Goal: Task Accomplishment & Management: Manage account settings

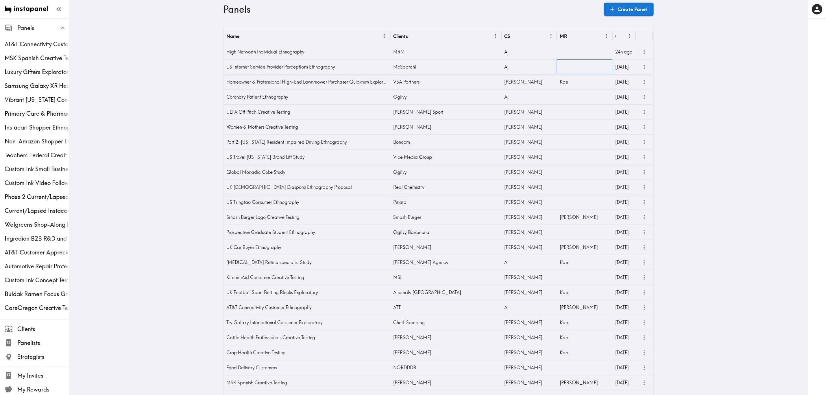
click at [557, 65] on div at bounding box center [584, 66] width 55 height 15
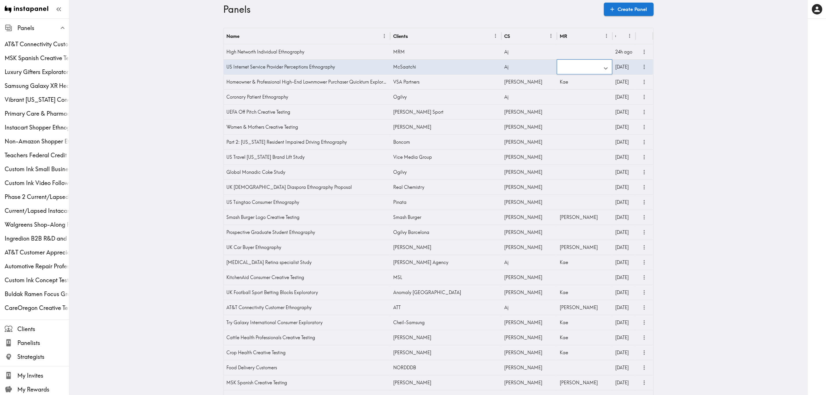
click at [566, 68] on input "text" at bounding box center [580, 68] width 42 height 13
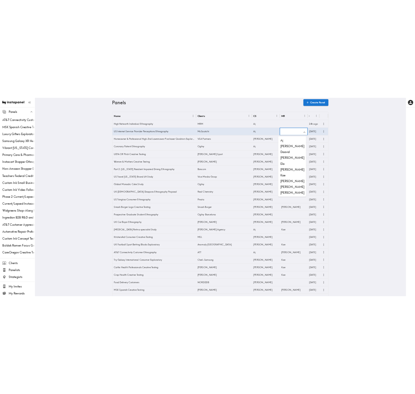
scroll to position [1, 0]
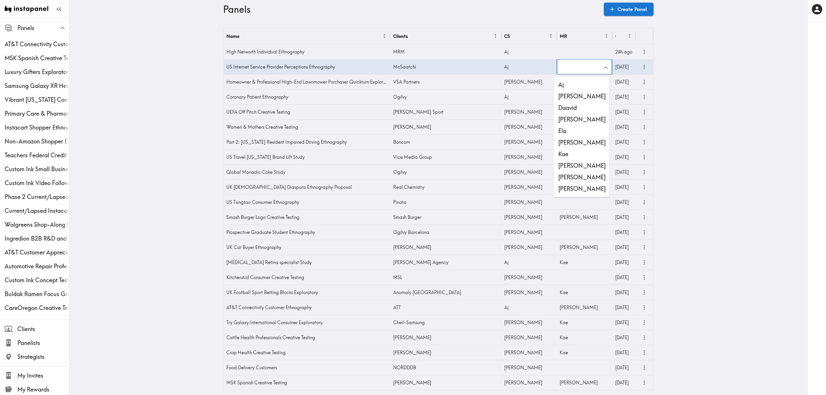
click at [585, 186] on li "Stewart" at bounding box center [581, 189] width 55 height 12
type input "Stewart"
click at [642, 69] on icon "more" at bounding box center [644, 67] width 7 height 7
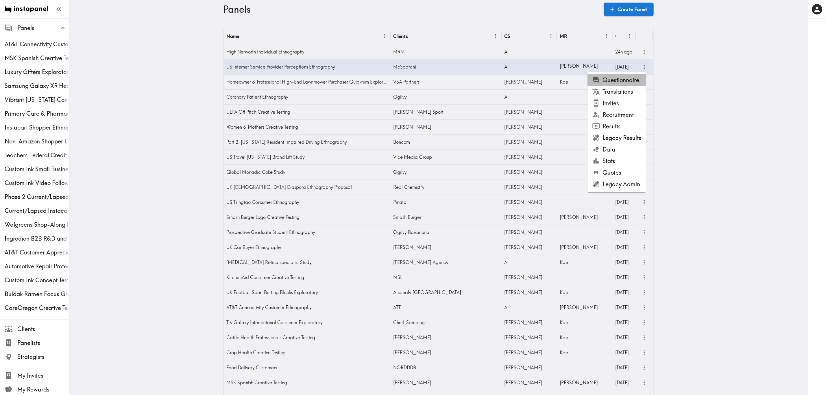
click at [625, 80] on li "Questionnaire" at bounding box center [616, 80] width 58 height 12
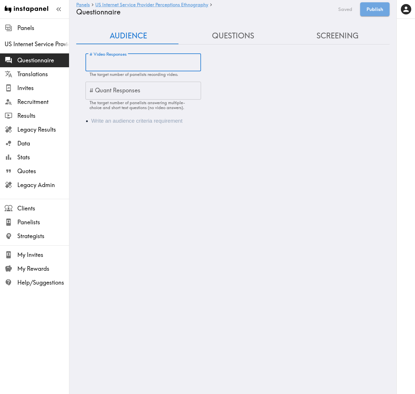
click at [131, 64] on input "# Video Responses" at bounding box center [144, 63] width 116 height 18
type input "15"
click at [150, 123] on li "Audience" at bounding box center [241, 121] width 300 height 8
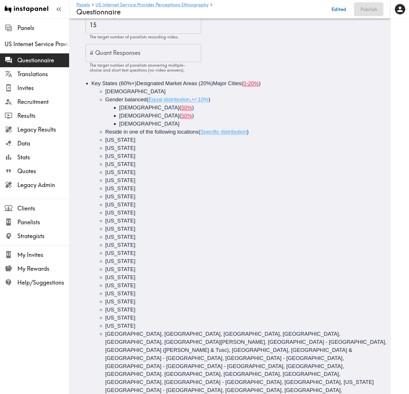
scroll to position [31, 0]
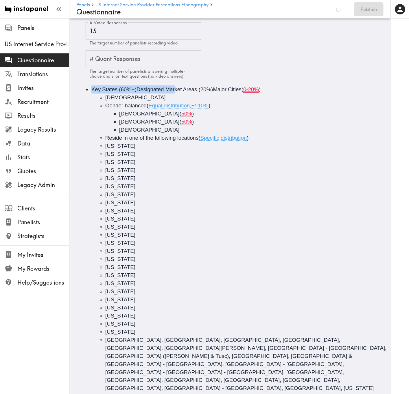
drag, startPoint x: 266, startPoint y: 88, endPoint x: 175, endPoint y: 88, distance: 91.3
click at [175, 88] on li "Key States (60%+)Designated Market Areas (20%)Major Cities ( 0-20% ) 5-54 years…" at bounding box center [237, 300] width 293 height 429
click at [175, 88] on span "Key States (60%+)Designated Market Areas (20%)Major Cities" at bounding box center [166, 89] width 150 height 6
click at [263, 91] on li "Key States (60%+)Designated Market Areas (20%)Major Cities ( 0-20% ) 5-54 years…" at bounding box center [237, 300] width 293 height 429
click at [261, 90] on li "Key States (60%+)Designated Market Areas (20%)Major Cities ( 0-20% ) 5-54 years…" at bounding box center [237, 300] width 293 height 429
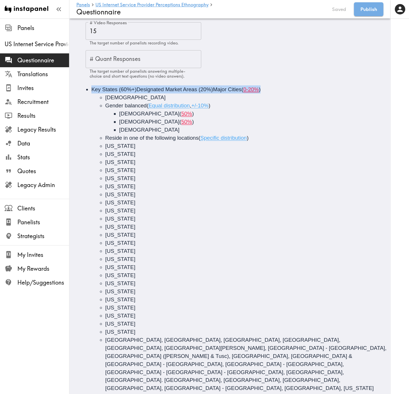
copy div "Key States (60%+)Designated Market Areas (20%)Major Cities ( 0-20% )"
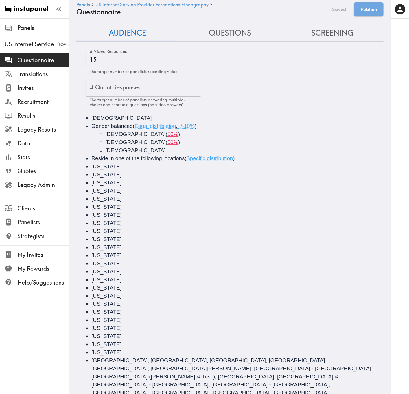
scroll to position [0, 0]
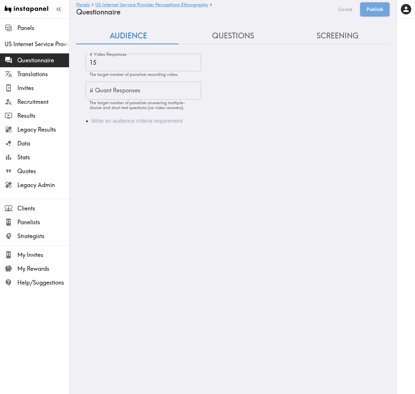
click at [94, 116] on div "Audience" at bounding box center [233, 121] width 314 height 22
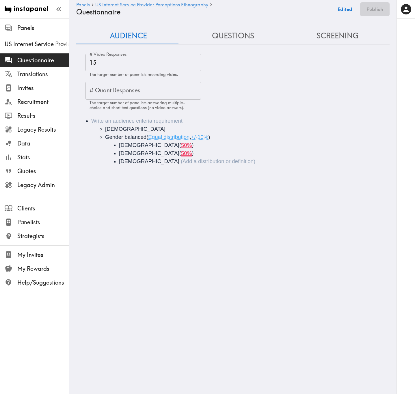
click at [131, 120] on li "25-54 years old Gender balanced ( Equal distribution , +/-10% ) Male ( 50% ) Fe…" at bounding box center [241, 141] width 300 height 49
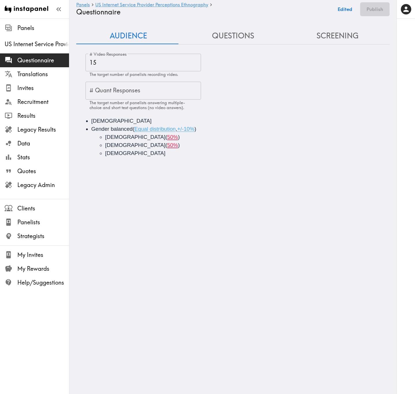
click at [156, 154] on li "[DEMOGRAPHIC_DATA]" at bounding box center [252, 153] width 294 height 8
click at [151, 147] on li "Female ( 50% )" at bounding box center [252, 145] width 294 height 8
click at [122, 145] on span "[DEMOGRAPHIC_DATA]" at bounding box center [135, 145] width 60 height 6
click at [167, 147] on span "50%" at bounding box center [172, 145] width 11 height 6
click at [178, 144] on span ")" at bounding box center [179, 145] width 2 height 6
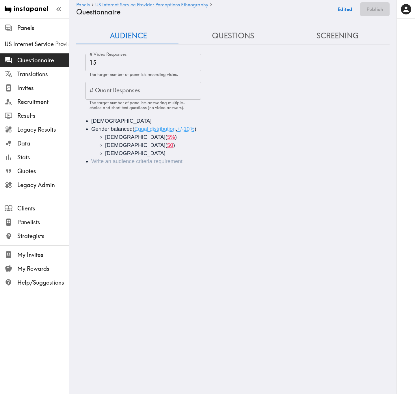
click at [175, 139] on span ")" at bounding box center [176, 137] width 2 height 6
click at [132, 136] on li "Male ( 5 )" at bounding box center [252, 137] width 294 height 8
click at [113, 147] on span "[DEMOGRAPHIC_DATA]" at bounding box center [135, 145] width 60 height 6
click at [106, 135] on span "[DEMOGRAPHIC_DATA]" at bounding box center [135, 137] width 60 height 6
click at [117, 153] on span "[DEMOGRAPHIC_DATA]" at bounding box center [135, 153] width 60 height 6
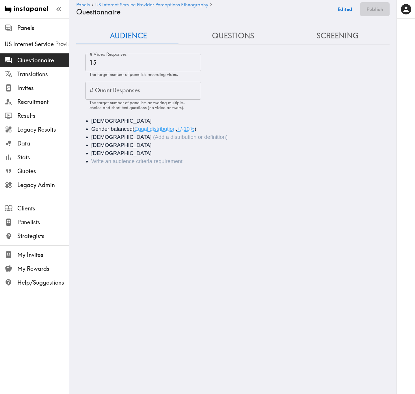
click at [96, 137] on span "[DEMOGRAPHIC_DATA]" at bounding box center [121, 137] width 60 height 6
click at [129, 130] on span "Gender balanced" at bounding box center [111, 129] width 41 height 6
click at [133, 140] on li "[DEMOGRAPHIC_DATA]" at bounding box center [252, 137] width 294 height 8
click at [141, 136] on div "[DEMOGRAPHIC_DATA]" at bounding box center [173, 137] width 136 height 6
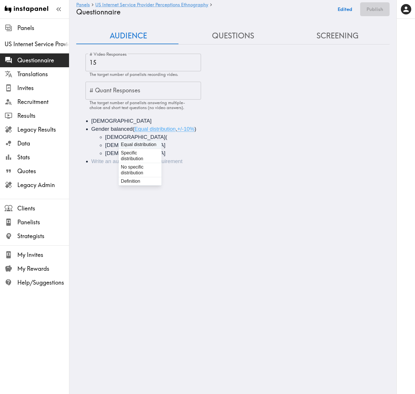
click at [124, 135] on li "Male (" at bounding box center [252, 137] width 294 height 8
click at [193, 129] on span "+/-10%" at bounding box center [185, 129] width 17 height 6
drag, startPoint x: 177, startPoint y: 128, endPoint x: 141, endPoint y: 130, distance: 35.9
click at [141, 130] on li "Gender balanced ( Equal distribution , +/-10% ) Male Female Non-binary" at bounding box center [241, 141] width 300 height 32
drag, startPoint x: 149, startPoint y: 129, endPoint x: 157, endPoint y: 128, distance: 8.7
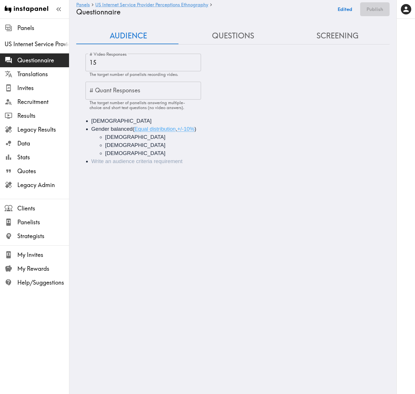
click at [149, 129] on span "Equal distribution" at bounding box center [154, 129] width 41 height 6
click at [196, 129] on span ")" at bounding box center [195, 129] width 2 height 6
drag, startPoint x: 201, startPoint y: 129, endPoint x: 193, endPoint y: 128, distance: 7.3
click at [193, 128] on li "Gender balanced ( Equal distribution , +/-10% ) Male Female Non-binary" at bounding box center [241, 141] width 300 height 32
click at [193, 128] on span "+/-10%" at bounding box center [185, 129] width 17 height 6
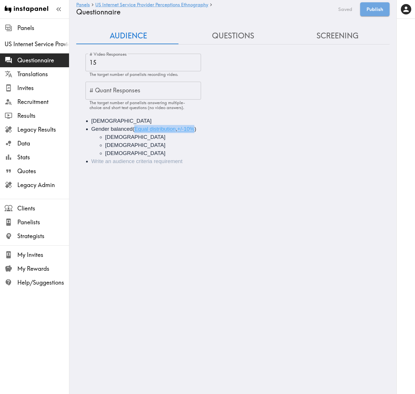
drag, startPoint x: 198, startPoint y: 130, endPoint x: 136, endPoint y: 130, distance: 62.1
click at [136, 130] on span "( Equal distribution , +/-10% )" at bounding box center [165, 129] width 64 height 6
click at [142, 131] on span "Equal distribution" at bounding box center [154, 129] width 41 height 6
click at [147, 139] on li "[DEMOGRAPHIC_DATA]" at bounding box center [252, 137] width 294 height 8
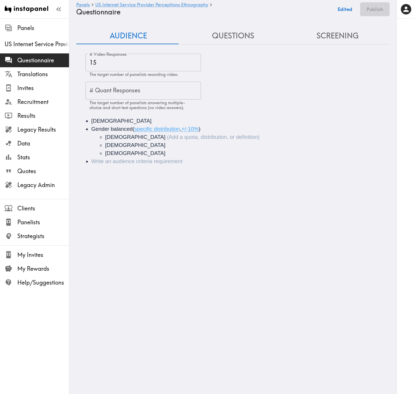
click at [149, 137] on div "[DEMOGRAPHIC_DATA]" at bounding box center [182, 137] width 154 height 6
click at [134, 145] on li "[DEMOGRAPHIC_DATA]" at bounding box center [252, 145] width 294 height 8
click at [142, 146] on div "[DEMOGRAPHIC_DATA]" at bounding box center [182, 145] width 154 height 6
click at [125, 168] on div "25-54 years old Gender balanced ( specific distribution , +/-10% ) Male ( 50% )…" at bounding box center [233, 141] width 314 height 62
click at [116, 167] on li "Audience" at bounding box center [252, 170] width 294 height 8
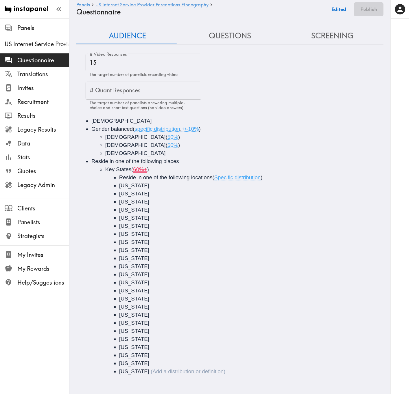
click at [180, 163] on li "Reside in one of the following places Key States ( 60%+ ) Reside in one of the …" at bounding box center [237, 266] width 293 height 218
click at [195, 161] on div "Reside in one of the following places" at bounding box center [173, 161] width 164 height 6
click at [147, 369] on li "Minnesota" at bounding box center [259, 372] width 281 height 8
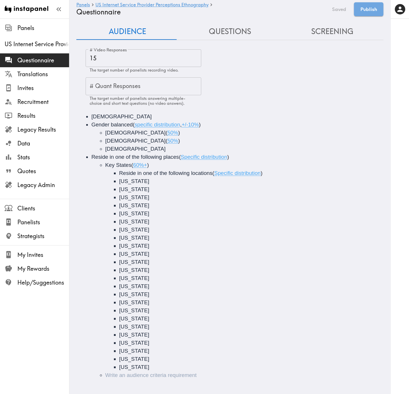
click at [124, 377] on li "Audience" at bounding box center [248, 376] width 287 height 8
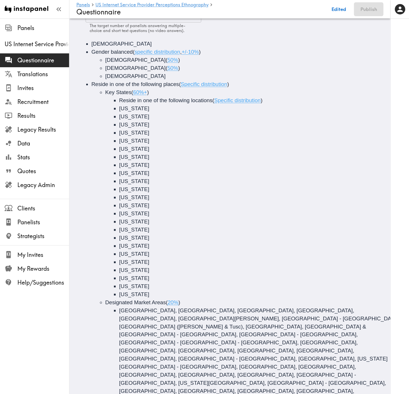
scroll to position [85, 0]
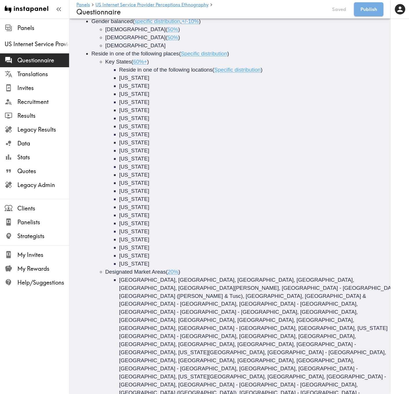
scroll to position [110, 0]
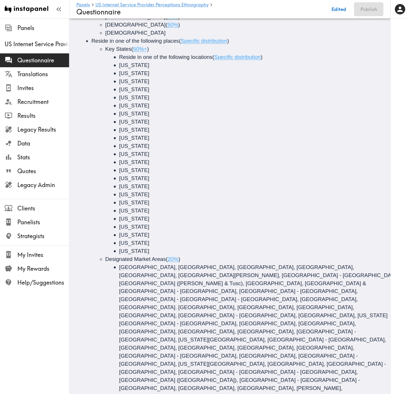
scroll to position [126, 0]
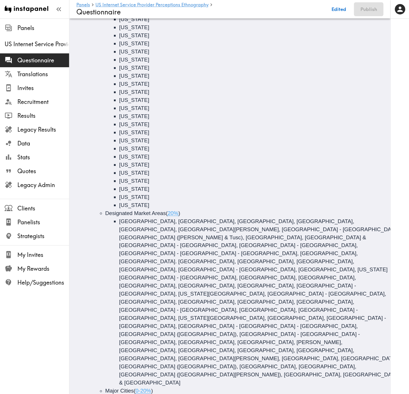
scroll to position [174, 0]
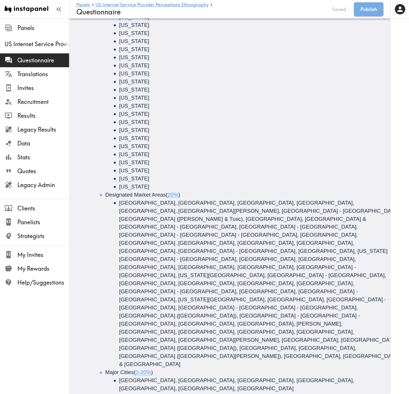
scroll to position [191, 0]
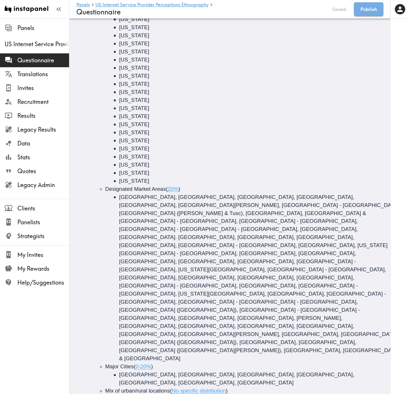
click at [166, 372] on div "25-54 years old Gender balanced ( specific distribution , +/-10% ) Male ( 50% )…" at bounding box center [229, 201] width 307 height 564
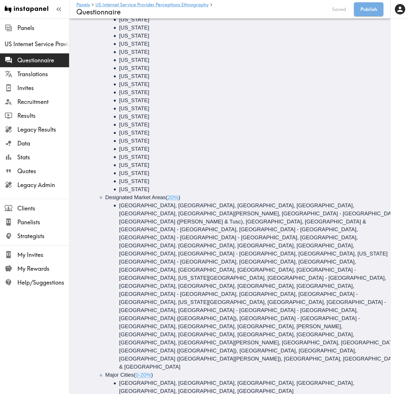
scroll to position [0, 0]
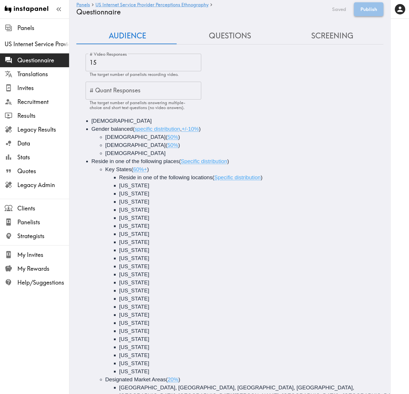
click at [359, 11] on button "Publish" at bounding box center [368, 9] width 29 height 14
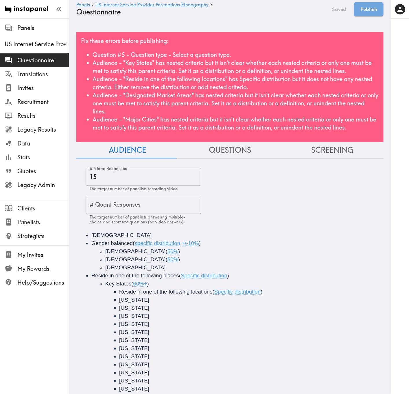
click at [245, 41] on div "Fix these errors before publishing: Question #5 - Question type - Select a ques…" at bounding box center [229, 87] width 307 height 110
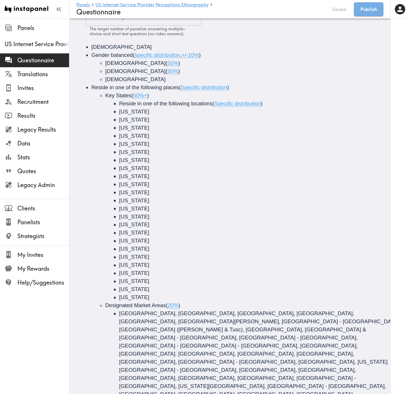
scroll to position [173, 0]
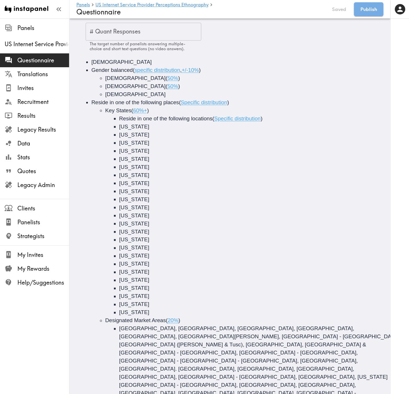
click at [204, 116] on span "Reside in one of the following locations" at bounding box center [165, 119] width 93 height 6
drag, startPoint x: 271, startPoint y: 120, endPoint x: 217, endPoint y: 120, distance: 54.0
click at [217, 120] on li "Reside in one of the following locations ( Specific distribution )" at bounding box center [259, 119] width 281 height 8
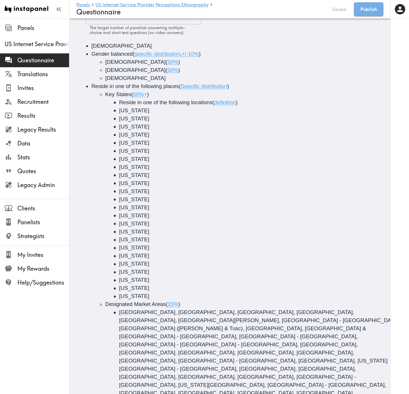
scroll to position [157, 0]
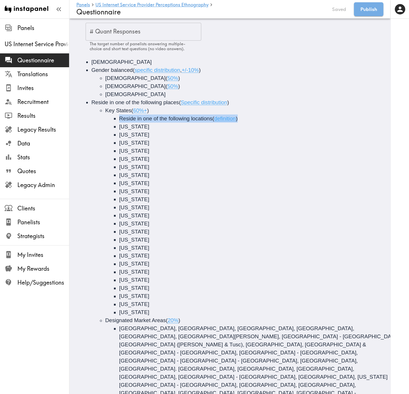
drag, startPoint x: 252, startPoint y: 119, endPoint x: 117, endPoint y: 117, distance: 134.4
click at [117, 117] on ul "Reside in one of the following locations ( definition ) Washington Oregon Idaho…" at bounding box center [248, 216] width 287 height 202
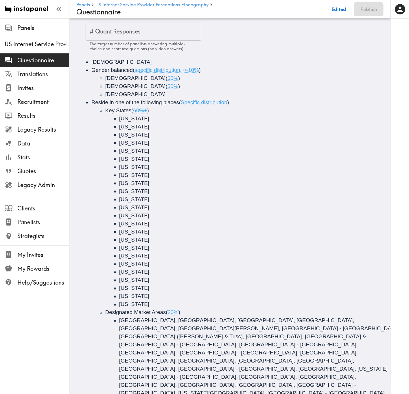
click at [133, 110] on span "(" at bounding box center [132, 110] width 2 height 6
click at [127, 141] on span "North Dakota" at bounding box center [134, 143] width 30 height 6
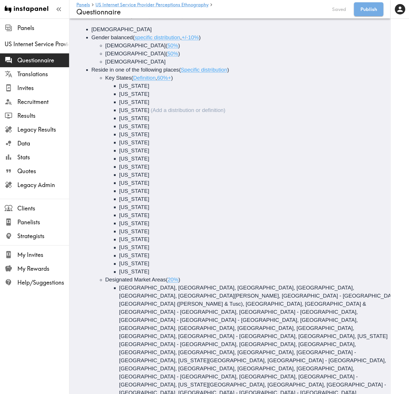
scroll to position [257, 0]
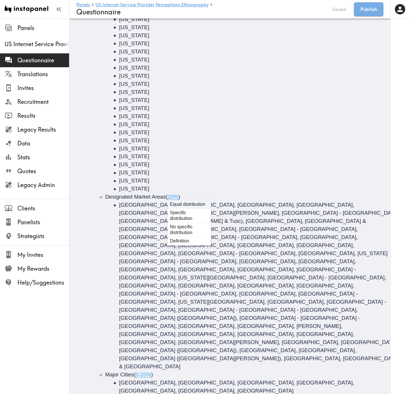
click at [167, 195] on span "(" at bounding box center [167, 197] width 2 height 6
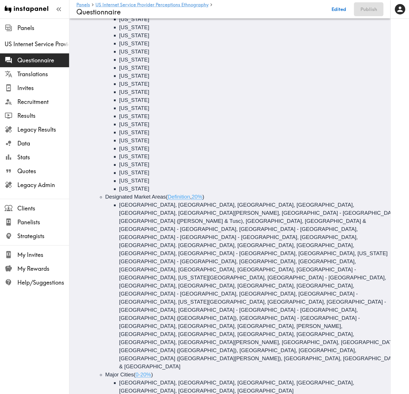
click at [175, 237] on span "Santa Fe, Amarillo, Atlanta, Austin, Baton Rouge, Beaumont - Port Arthur, Bilox…" at bounding box center [260, 286] width 283 height 168
click at [142, 199] on span "Designated Market Areas" at bounding box center [135, 197] width 60 height 6
click at [137, 372] on span "0-20%" at bounding box center [144, 375] width 16 height 6
click at [126, 268] on span "Santa Fe, Amarillo, Atlanta, Austin, Baton Rouge, Beaumont - Port Arthur, Bilox…" at bounding box center [260, 286] width 283 height 168
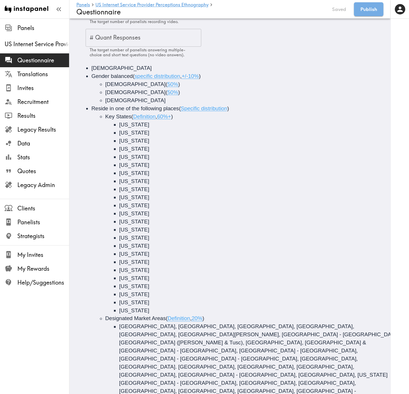
scroll to position [86, 0]
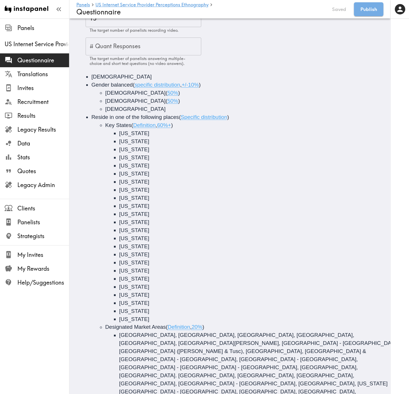
drag, startPoint x: 160, startPoint y: 124, endPoint x: 136, endPoint y: 124, distance: 23.7
click at [136, 124] on span "( Definition , 60%+ )" at bounding box center [152, 125] width 42 height 6
click at [347, 7] on button "Edited" at bounding box center [338, 9] width 21 height 14
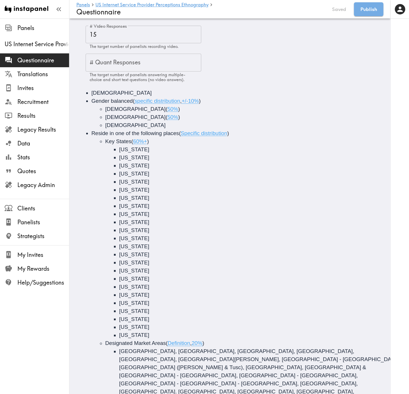
scroll to position [102, 0]
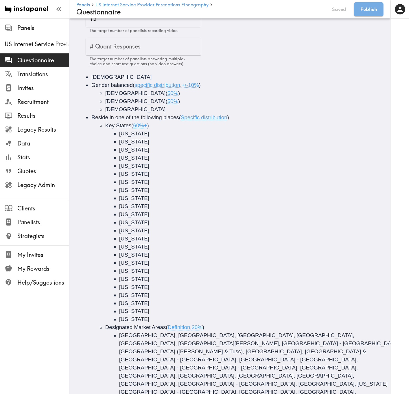
click at [134, 127] on span "60%+" at bounding box center [140, 126] width 14 height 6
click at [143, 169] on span "South Dakota" at bounding box center [134, 166] width 30 height 6
click at [347, 10] on button "Save now" at bounding box center [335, 9] width 28 height 14
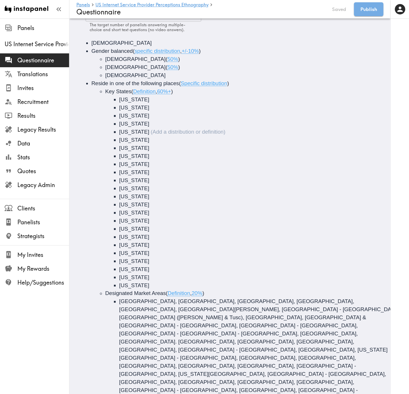
scroll to position [0, 0]
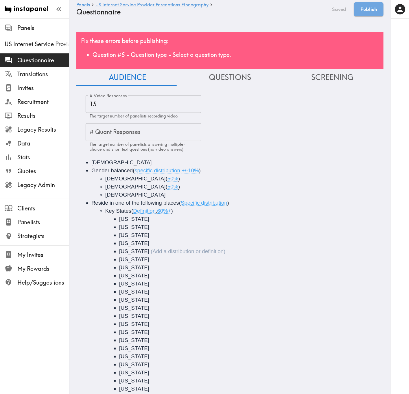
click at [292, 35] on div "Fix these errors before publishing: Question #5 - Question type - Select a ques…" at bounding box center [229, 50] width 307 height 37
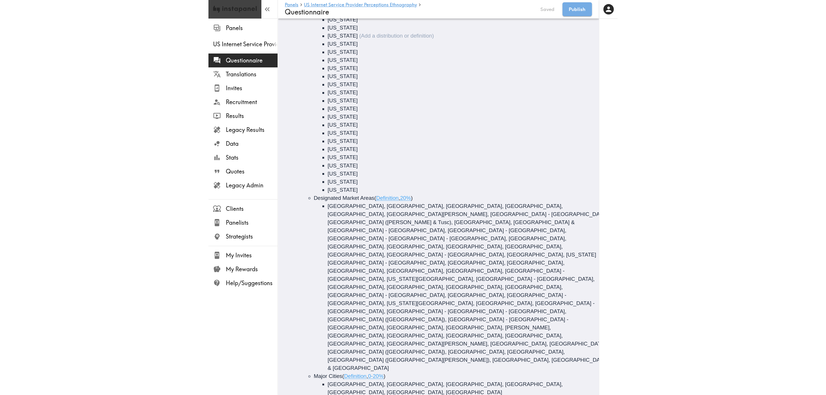
scroll to position [191, 0]
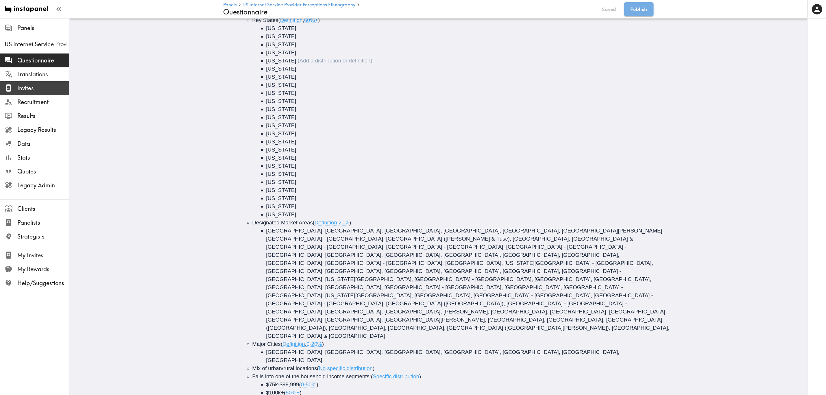
click at [45, 91] on span "Invites" at bounding box center [43, 88] width 52 height 8
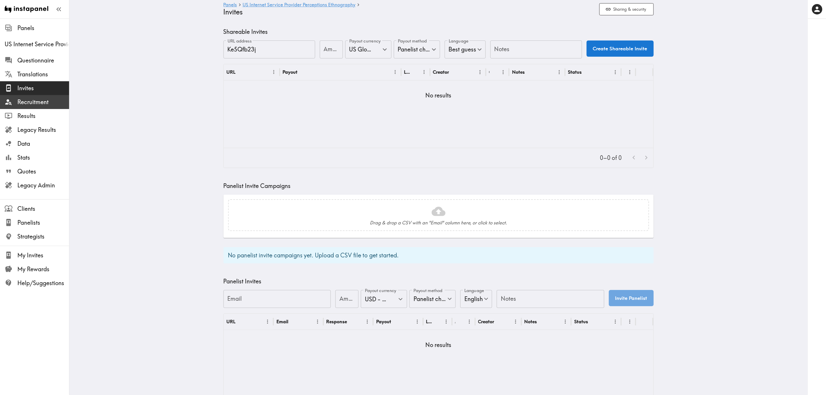
click at [55, 105] on span "Recruitment" at bounding box center [43, 102] width 52 height 8
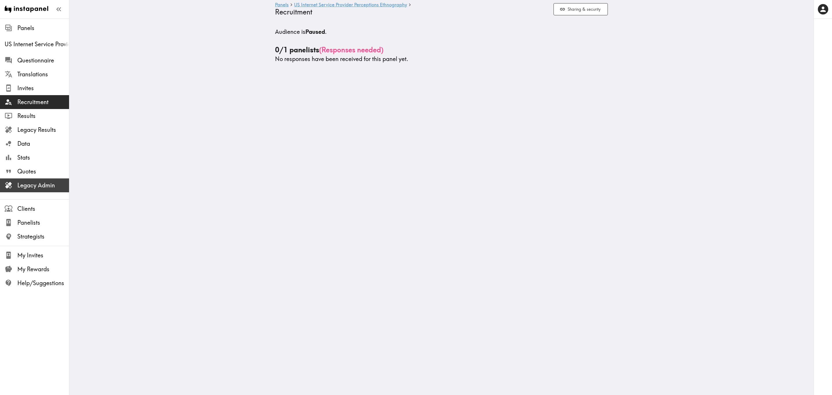
click at [46, 184] on span "Legacy Admin" at bounding box center [43, 185] width 52 height 8
